Goal: Task Accomplishment & Management: Manage account settings

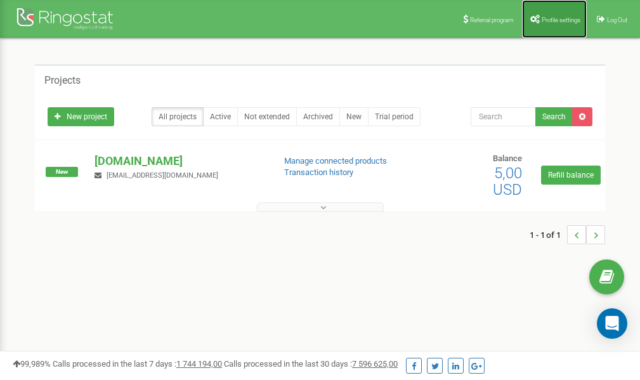
click at [559, 23] on link "Profile settings" at bounding box center [554, 19] width 65 height 38
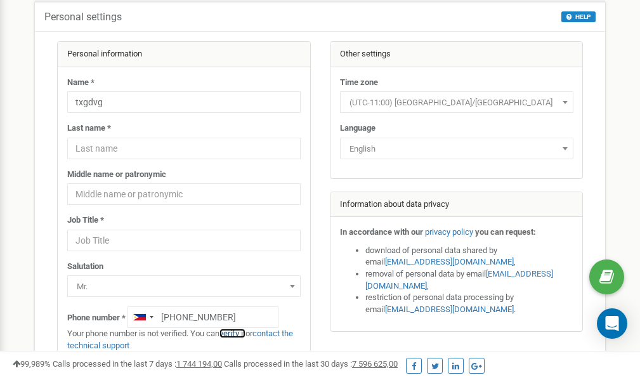
click at [239, 333] on link "verify it" at bounding box center [232, 333] width 26 height 10
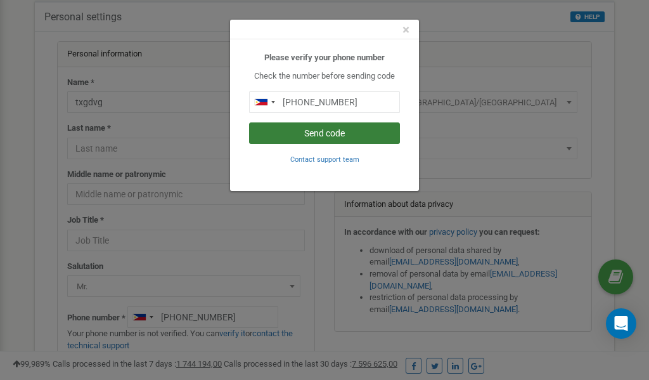
click at [323, 131] on button "Send code" at bounding box center [324, 133] width 151 height 22
